Goal: Information Seeking & Learning: Learn about a topic

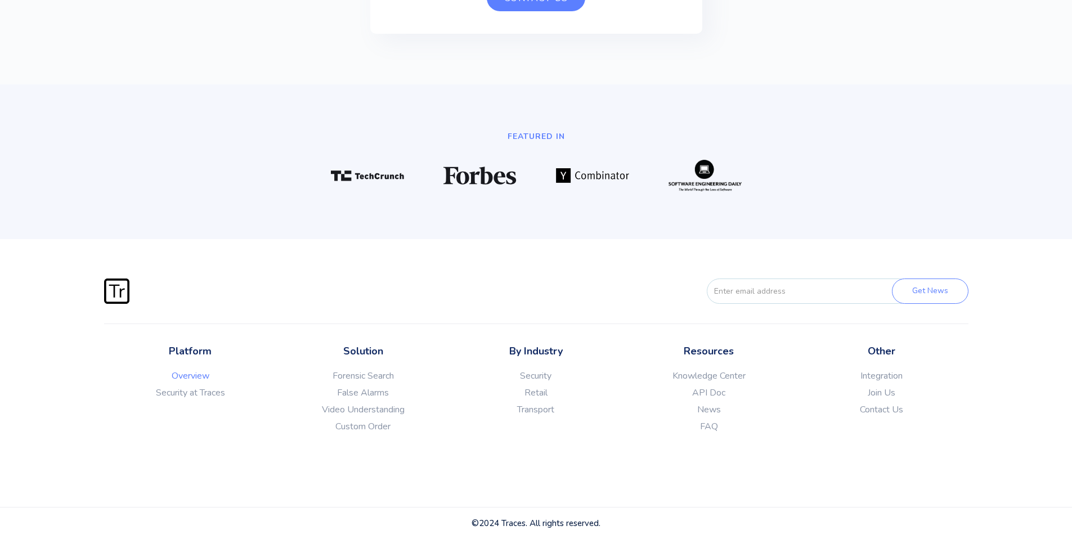
scroll to position [3061, 0]
click at [386, 382] on link "Forensic Search" at bounding box center [363, 375] width 173 height 11
